Goal: Task Accomplishment & Management: Use online tool/utility

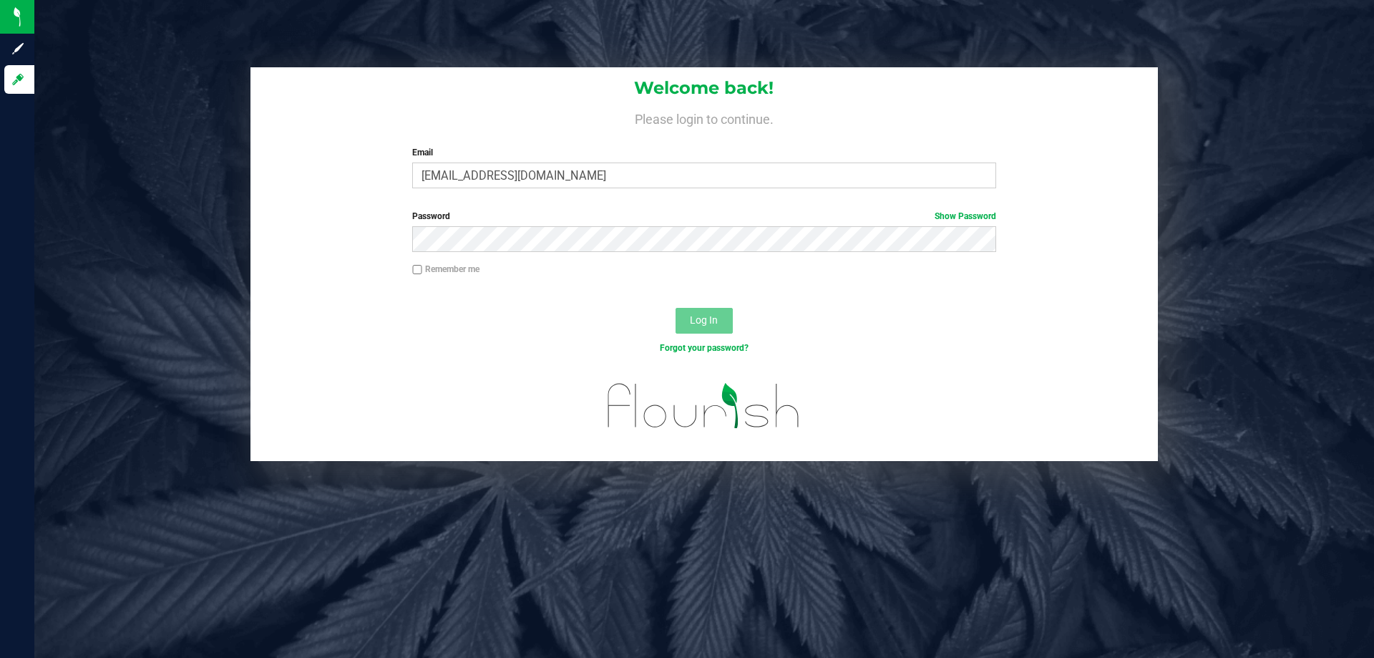
type input "[EMAIL_ADDRESS][DOMAIN_NAME]"
click at [676, 308] on button "Log In" at bounding box center [704, 321] width 57 height 26
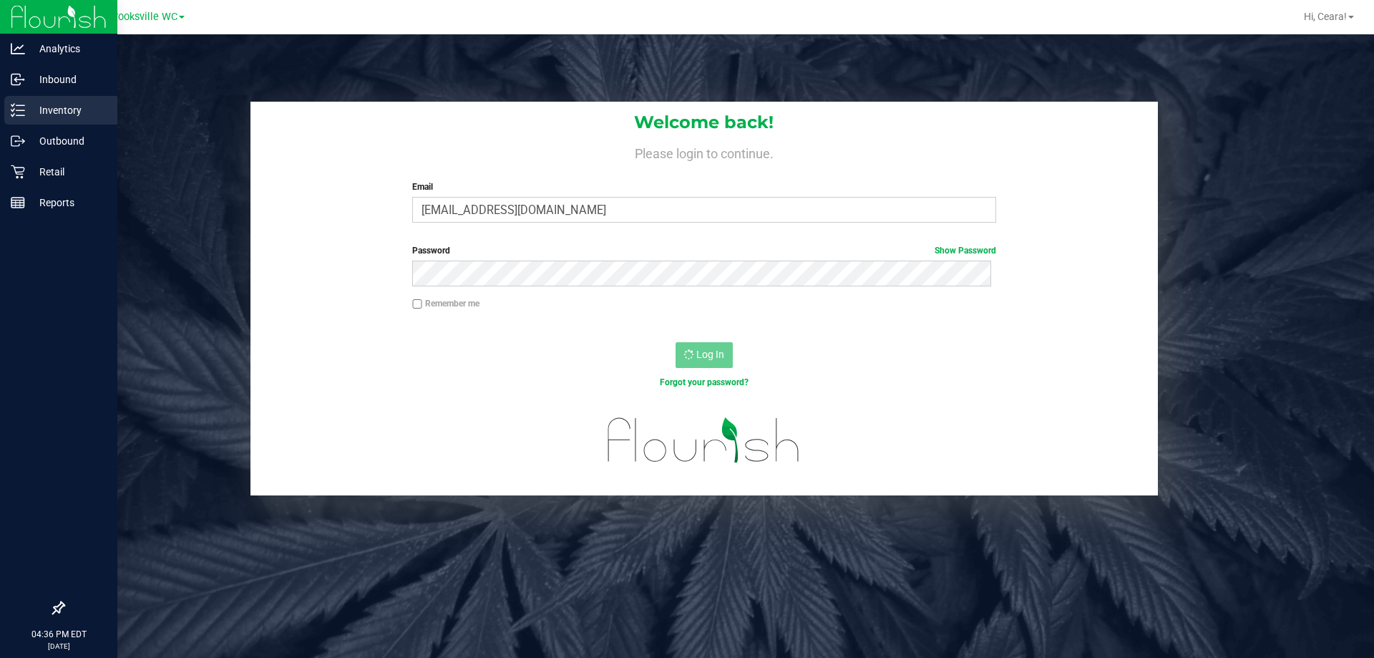
click at [71, 114] on p "Inventory" at bounding box center [68, 110] width 86 height 17
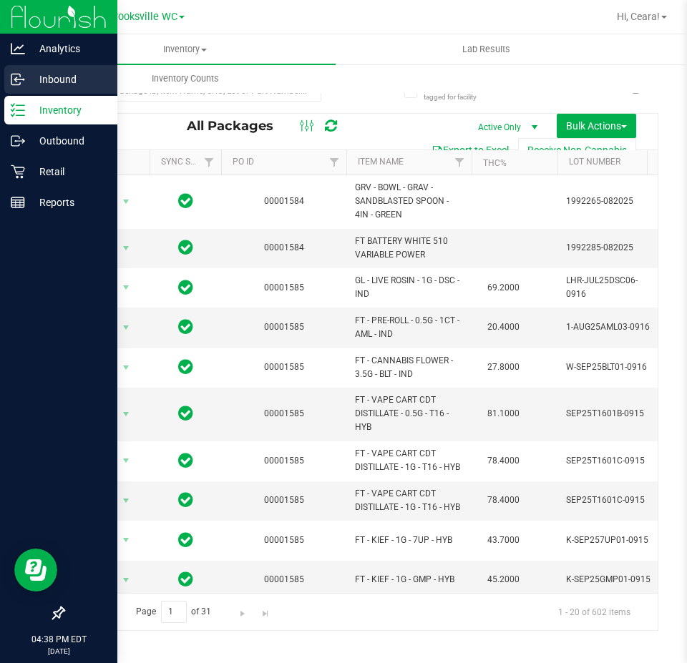
click at [74, 88] on div "Inbound" at bounding box center [60, 79] width 113 height 29
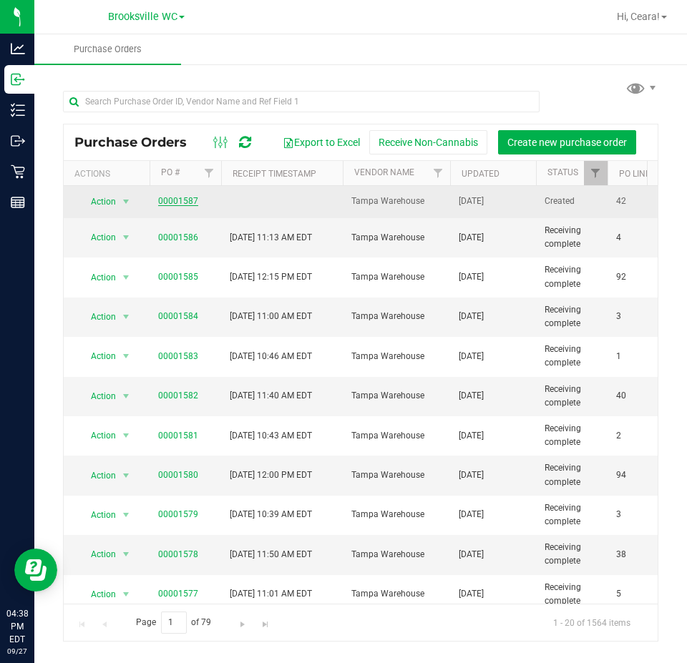
click at [181, 197] on link "00001587" at bounding box center [178, 201] width 40 height 10
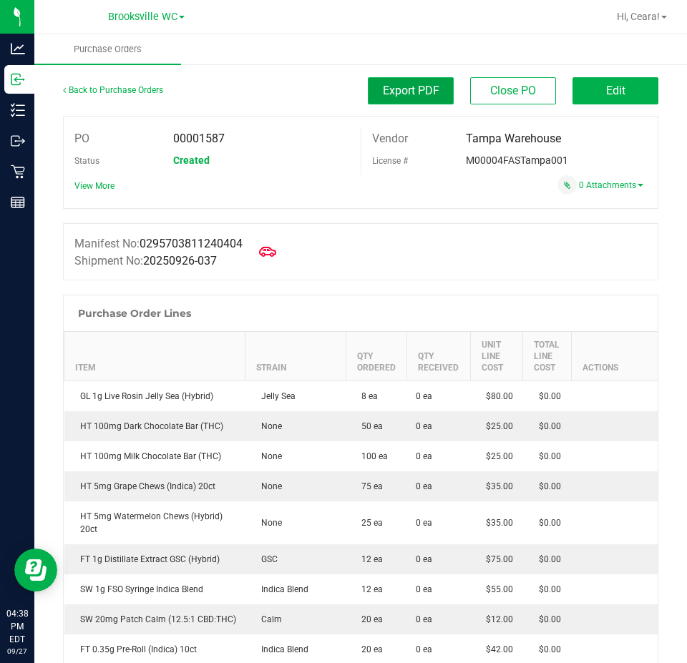
click at [430, 94] on button "Export PDF" at bounding box center [411, 90] width 86 height 27
click at [188, 356] on th "Item" at bounding box center [154, 356] width 181 height 49
click at [606, 97] on span "Edit" at bounding box center [615, 91] width 19 height 14
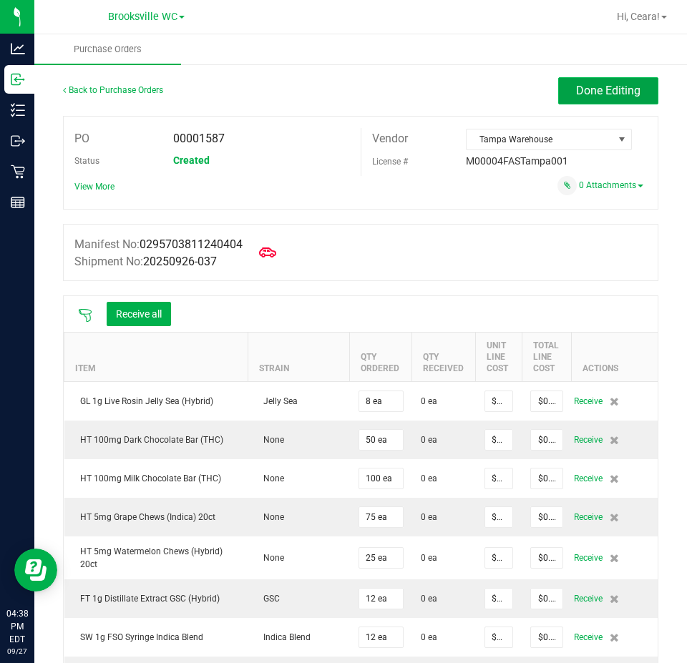
click at [603, 92] on span "Done Editing" at bounding box center [608, 91] width 64 height 14
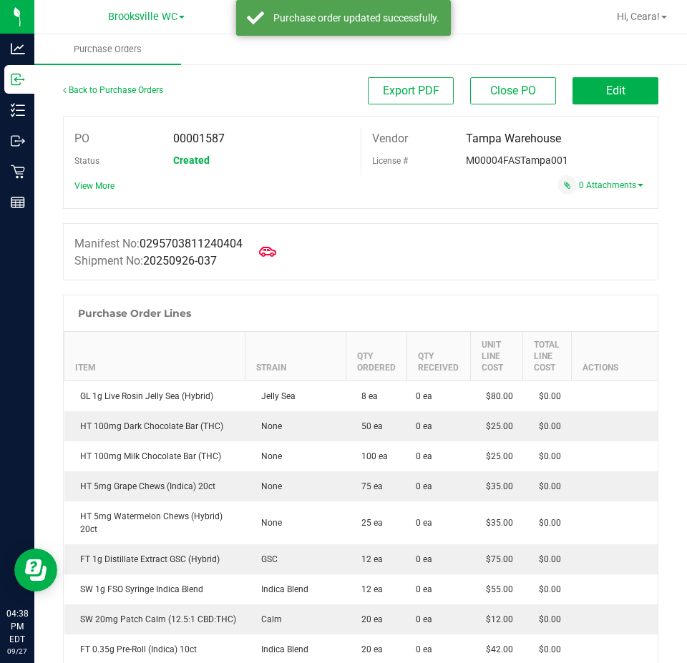
click at [92, 84] on div "Back to Purchase Orders" at bounding box center [137, 90] width 149 height 26
click at [92, 86] on link "Back to Purchase Orders" at bounding box center [113, 90] width 100 height 10
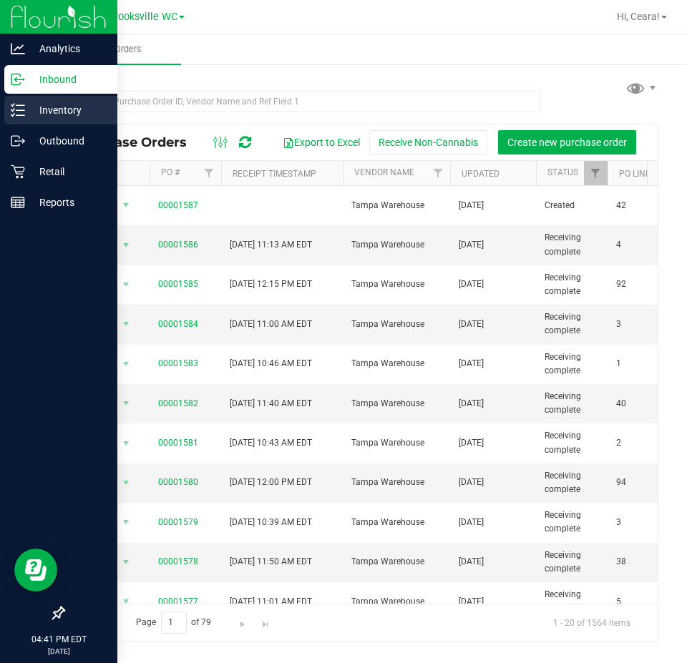
click at [27, 117] on p "Inventory" at bounding box center [68, 110] width 86 height 17
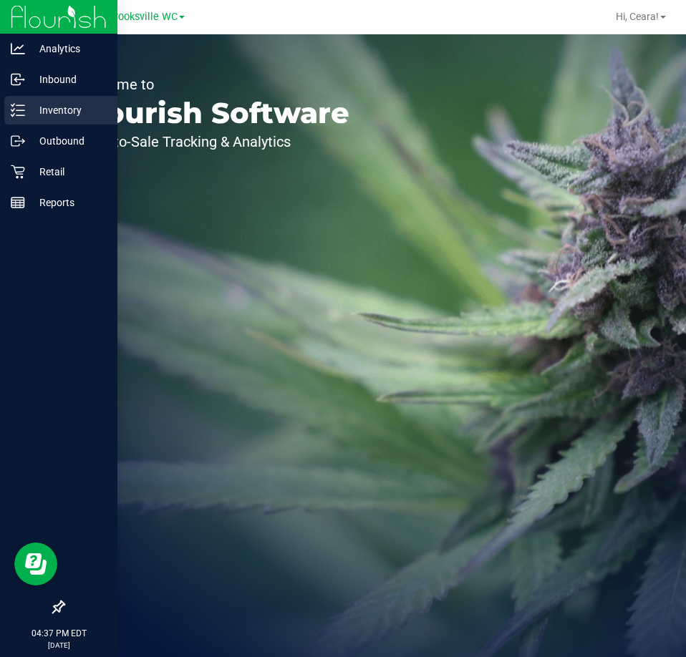
click at [34, 104] on p "Inventory" at bounding box center [68, 110] width 86 height 17
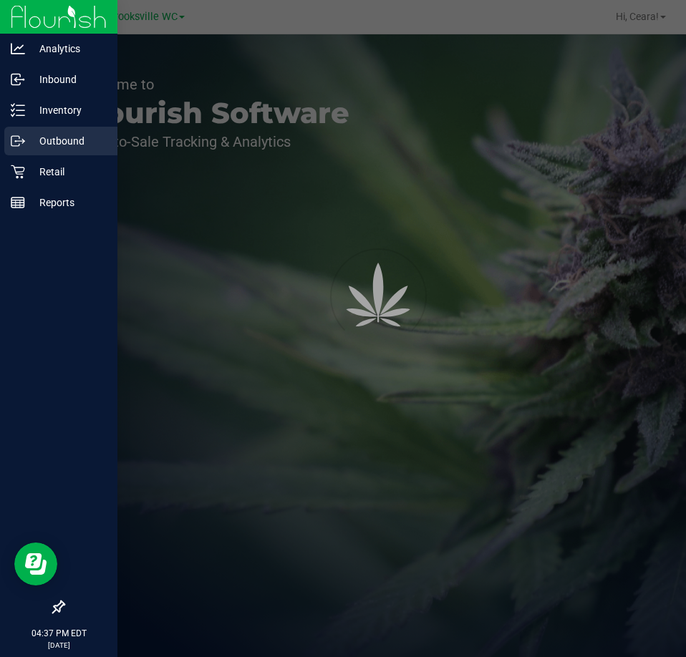
click at [49, 150] on div "Outbound" at bounding box center [60, 141] width 113 height 29
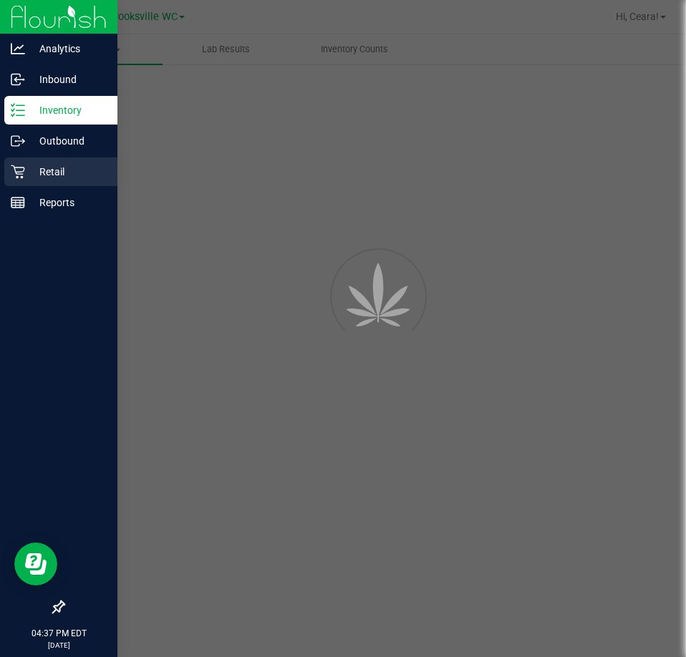
click at [72, 167] on p "Retail" at bounding box center [68, 171] width 86 height 17
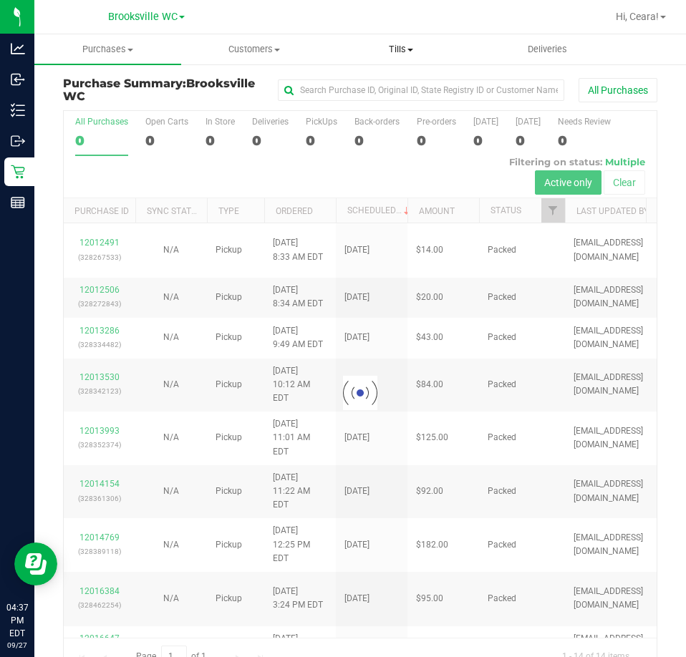
click at [394, 55] on span "Tills" at bounding box center [401, 49] width 145 height 13
click at [380, 84] on span "Manage tills" at bounding box center [376, 86] width 97 height 12
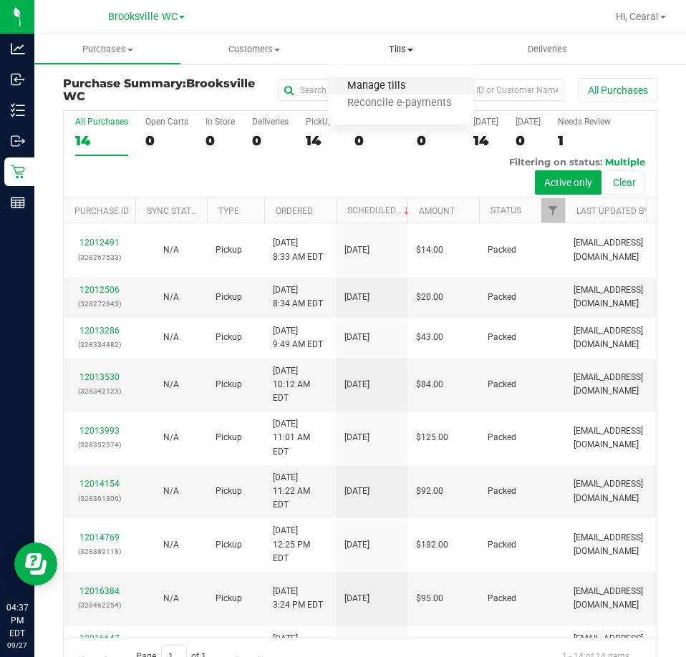
click at [355, 87] on span "Manage tills" at bounding box center [376, 86] width 97 height 12
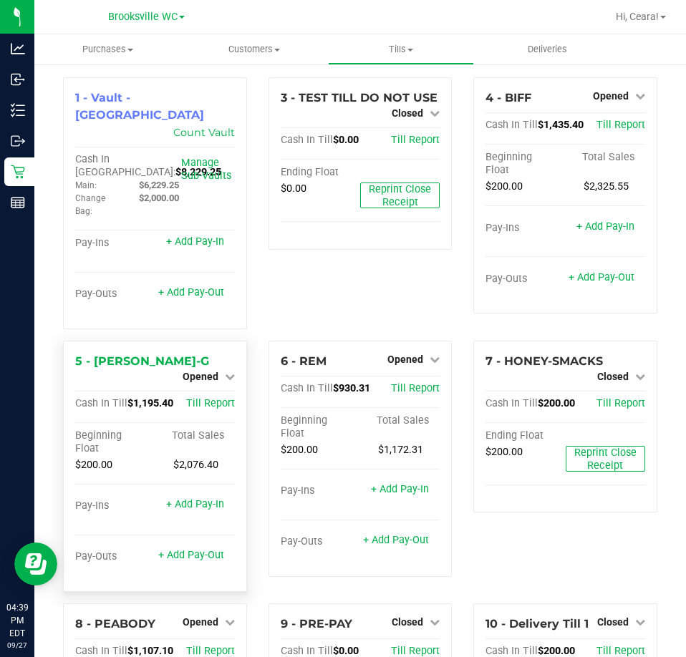
click at [205, 550] on div "Pay-Outs + Add Pay-Out" at bounding box center [155, 559] width 160 height 19
click at [205, 549] on link "+ Add Pay-Out" at bounding box center [191, 555] width 66 height 12
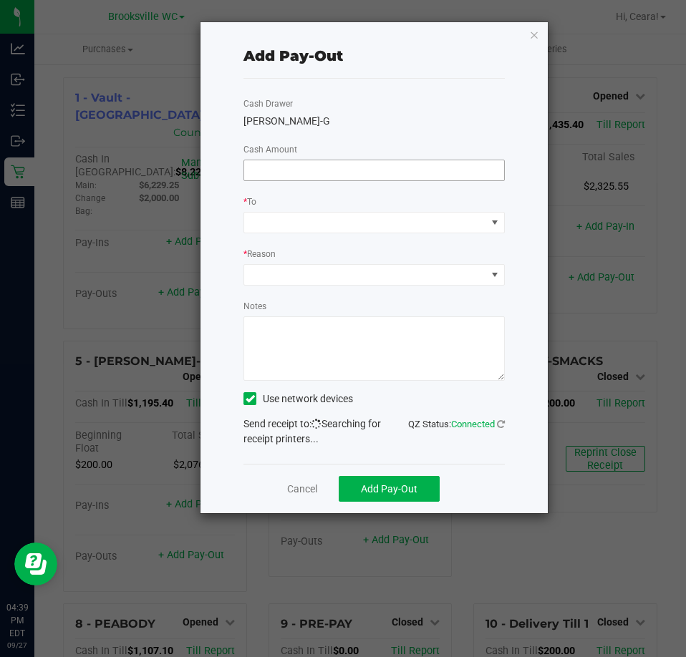
click at [414, 164] on input at bounding box center [374, 170] width 260 height 20
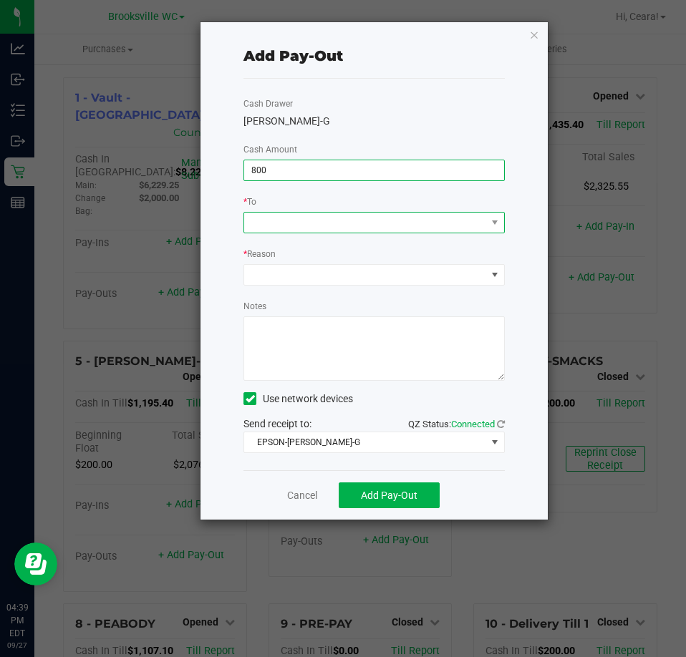
type input "$800.00"
click at [435, 223] on span at bounding box center [365, 223] width 242 height 20
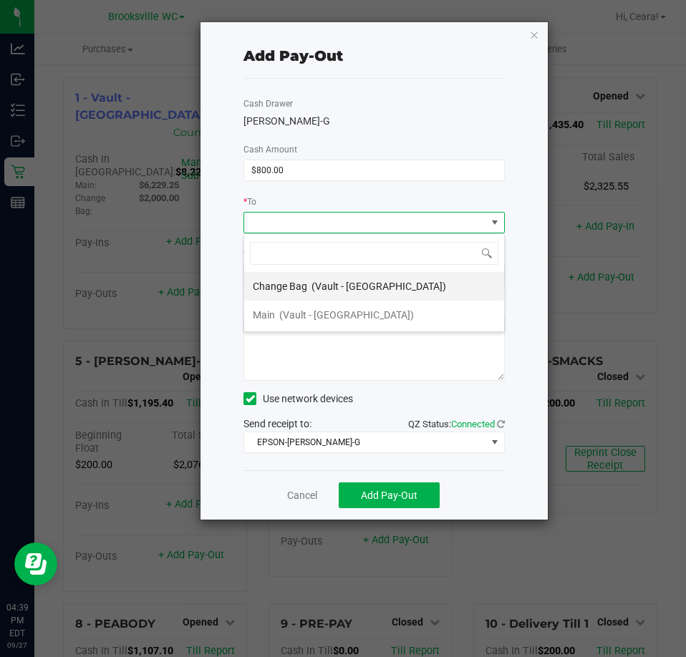
scroll to position [21, 261]
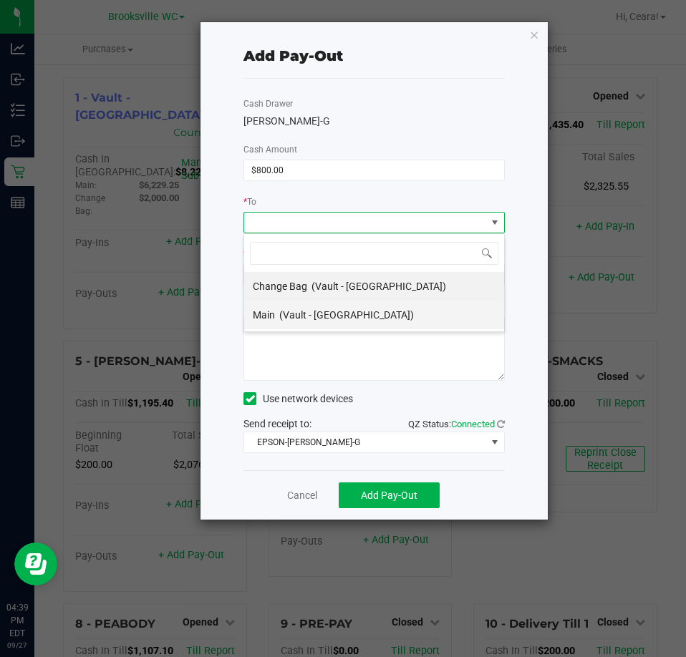
click at [341, 316] on span "(Vault - Brooksville)" at bounding box center [346, 314] width 135 height 11
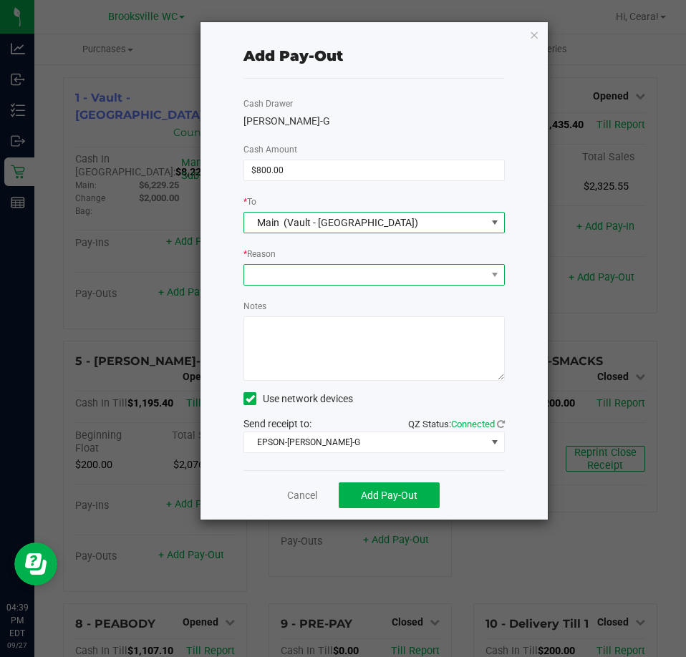
click at [349, 269] on span at bounding box center [365, 275] width 242 height 20
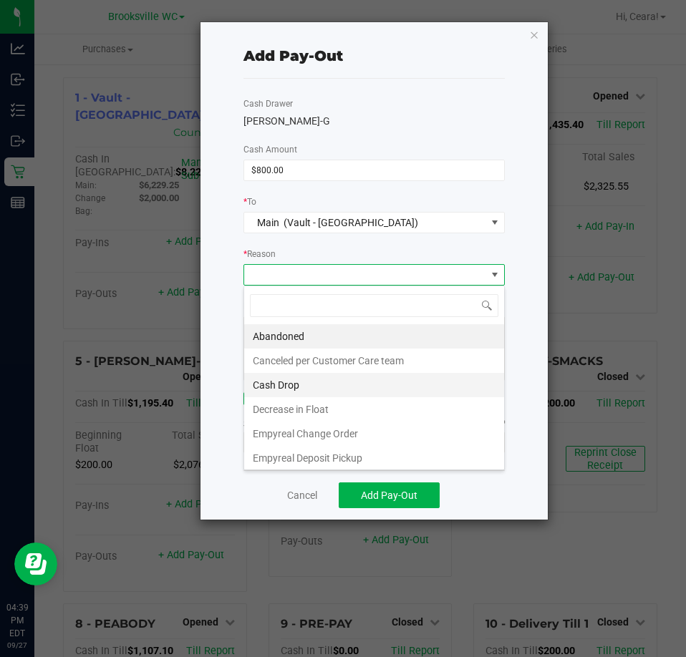
click at [311, 378] on li "Cash Drop" at bounding box center [374, 385] width 260 height 24
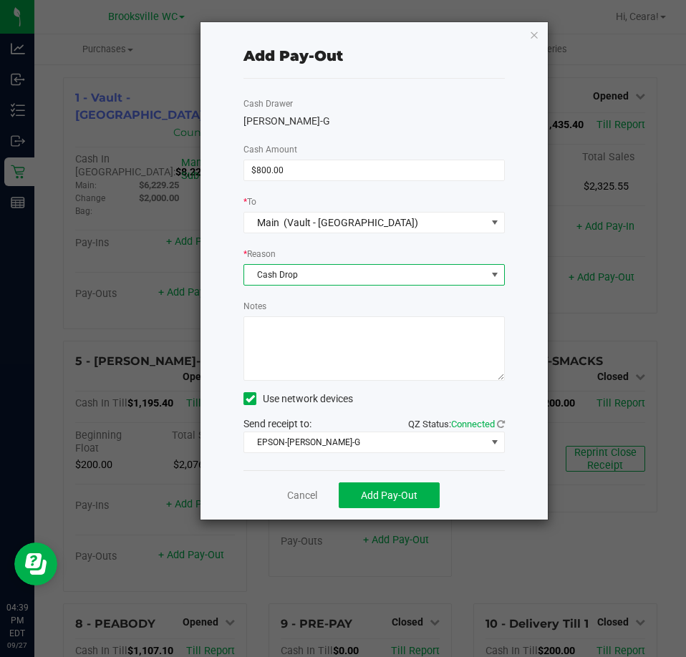
click at [324, 349] on textarea "Notes" at bounding box center [373, 348] width 261 height 64
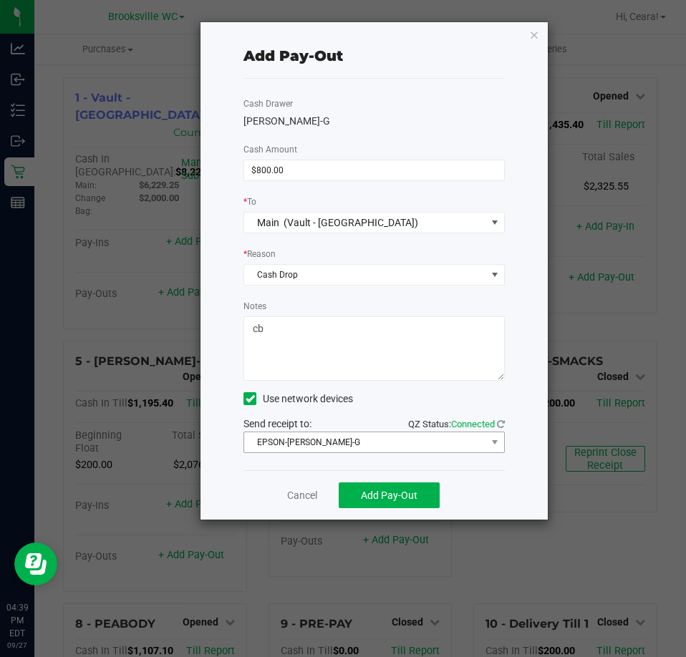
type textarea "cb"
click at [329, 444] on span "EPSON-BECKY-G" at bounding box center [365, 442] width 242 height 20
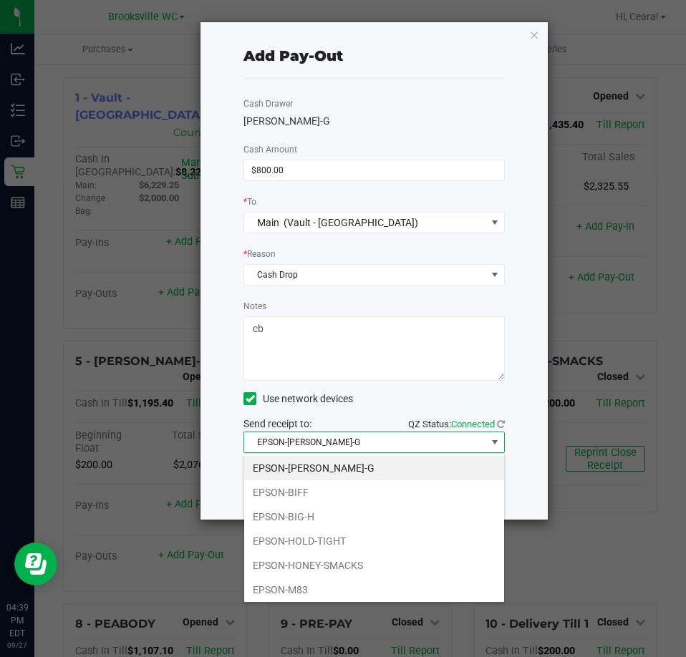
scroll to position [125, 0]
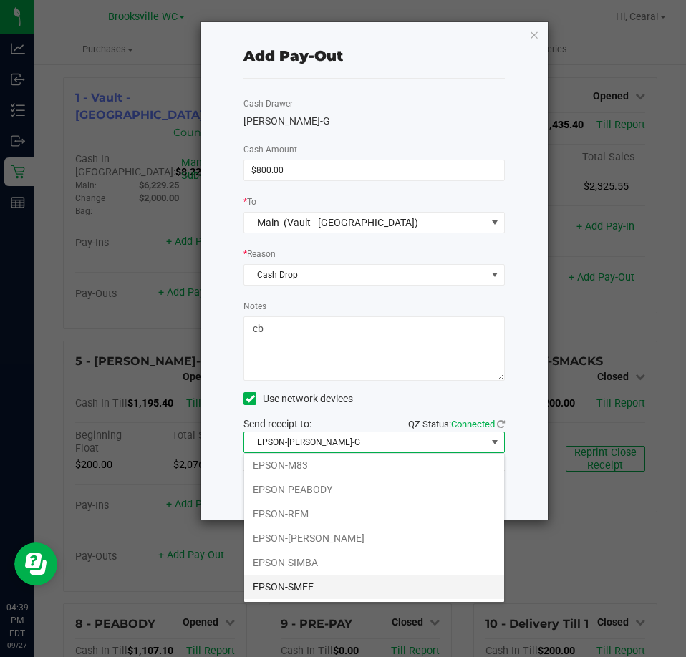
click at [329, 586] on li "EPSON-SMEE" at bounding box center [374, 587] width 260 height 24
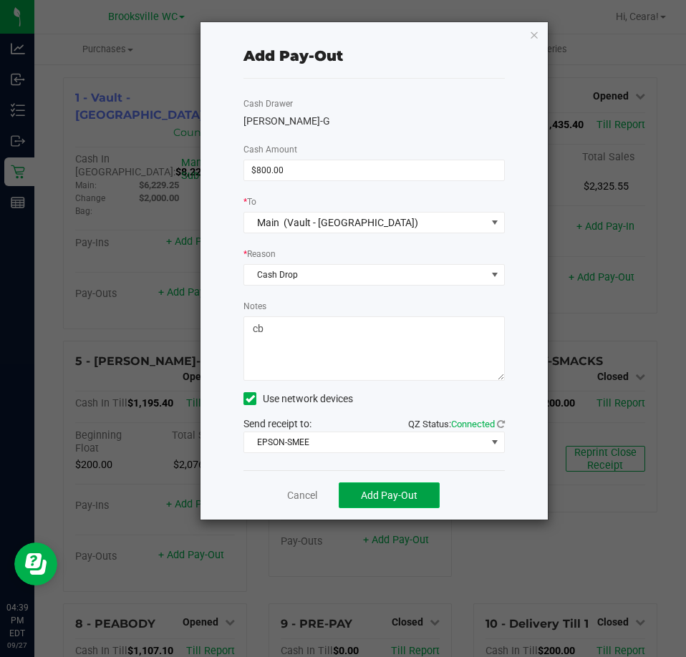
click at [401, 496] on span "Add Pay-Out" at bounding box center [389, 495] width 57 height 11
click at [306, 498] on link "Dismiss" at bounding box center [297, 495] width 34 height 15
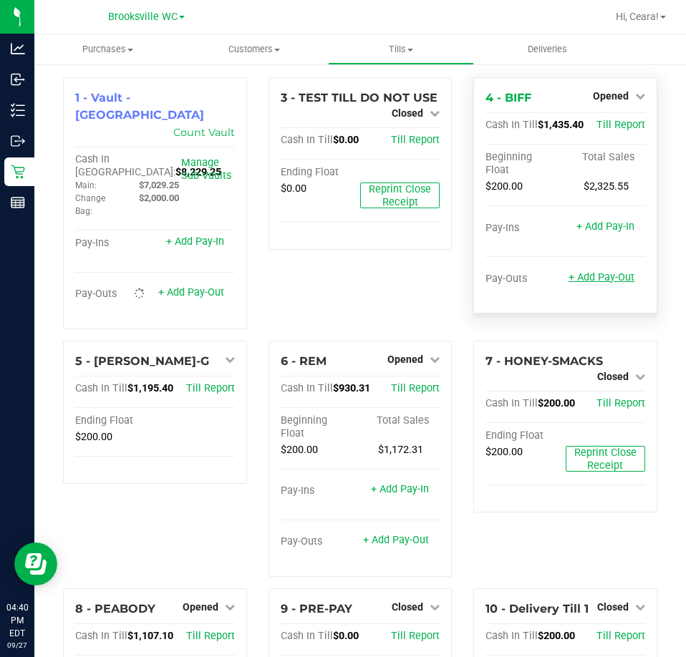
click at [598, 277] on link "+ Add Pay-Out" at bounding box center [601, 277] width 66 height 12
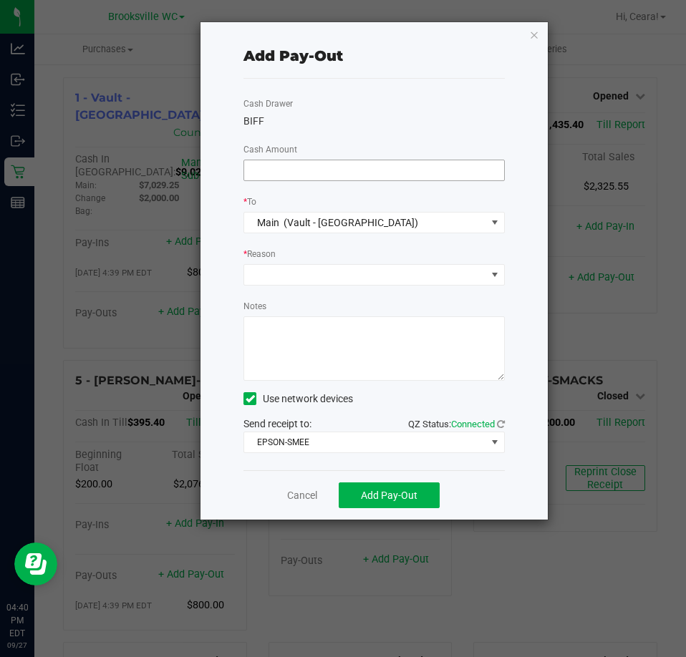
click at [426, 180] on div "Cash Drawer BIFF Cash Amount * To Main (Vault - Brooksville) * Reason Notes Use…" at bounding box center [373, 275] width 261 height 392
click at [426, 173] on input at bounding box center [374, 170] width 260 height 20
type input "$1,110.00"
click at [367, 262] on div "* Reason" at bounding box center [373, 255] width 261 height 18
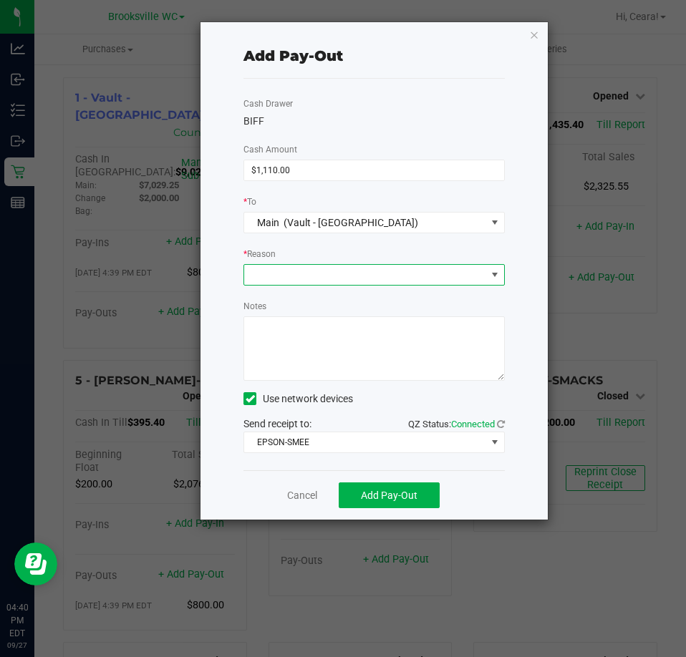
click at [359, 277] on span at bounding box center [365, 275] width 242 height 20
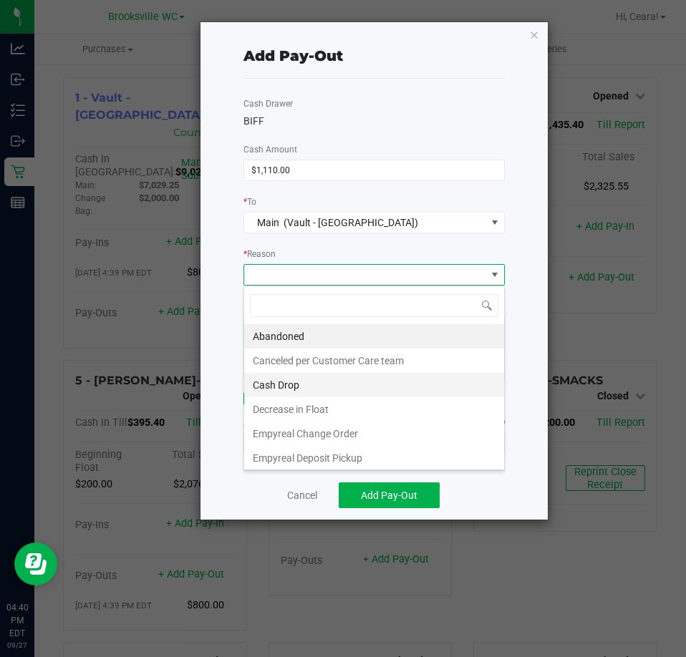
scroll to position [21, 261]
click at [316, 379] on li "Cash Drop" at bounding box center [374, 385] width 260 height 24
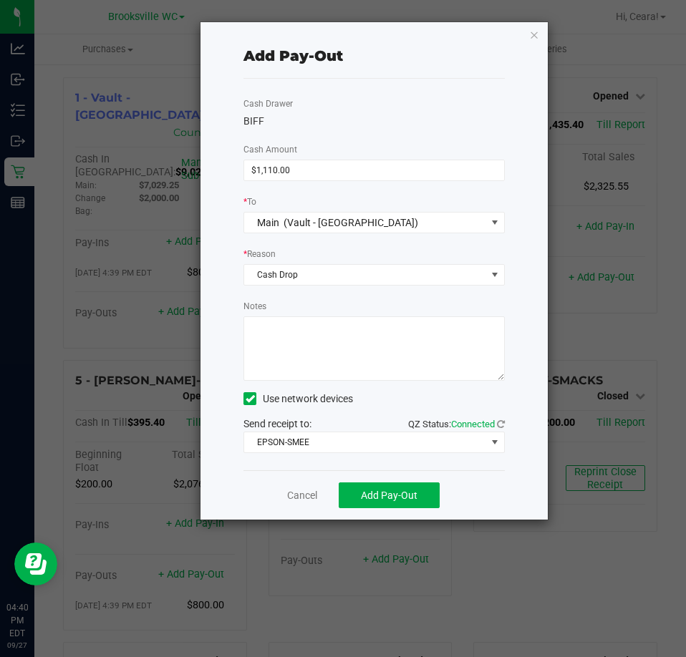
click at [321, 363] on textarea "Notes" at bounding box center [373, 348] width 261 height 64
type textarea "cb"
click at [253, 470] on div "Add Pay-Out Cash Drawer BIFF Cash Amount $1,110.00 * To Main (Vault - Brooksvil…" at bounding box center [373, 270] width 347 height 497
click at [431, 499] on button "Add Pay-Out" at bounding box center [389, 495] width 101 height 26
click at [290, 494] on link "Dismiss" at bounding box center [297, 495] width 34 height 15
